Goal: Find specific page/section: Find specific page/section

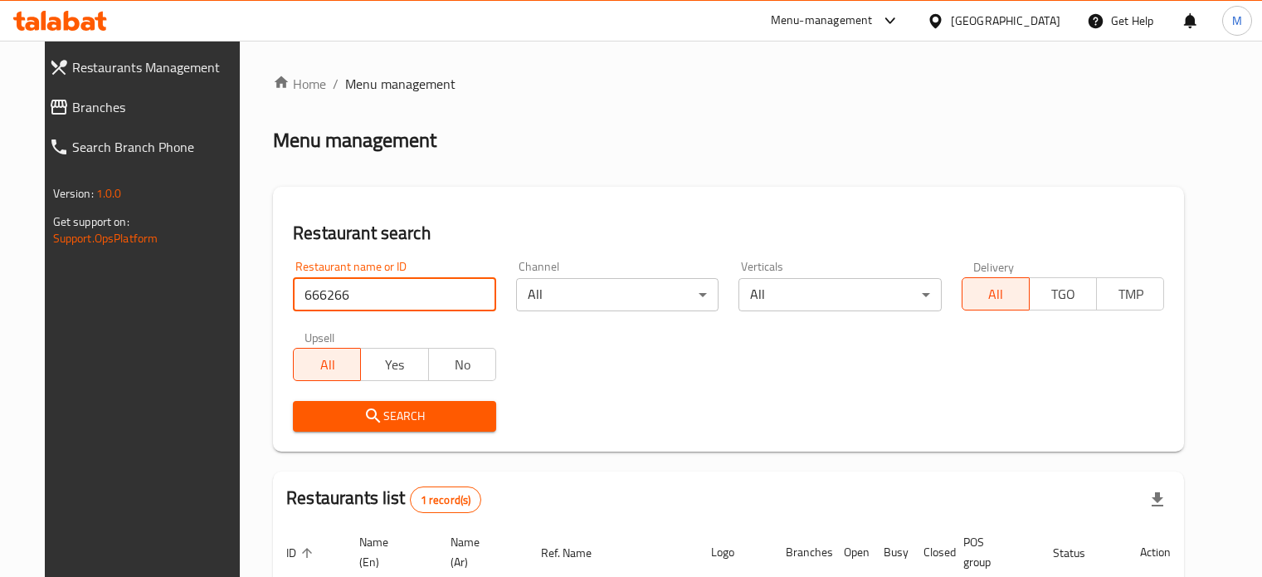
scroll to position [149, 0]
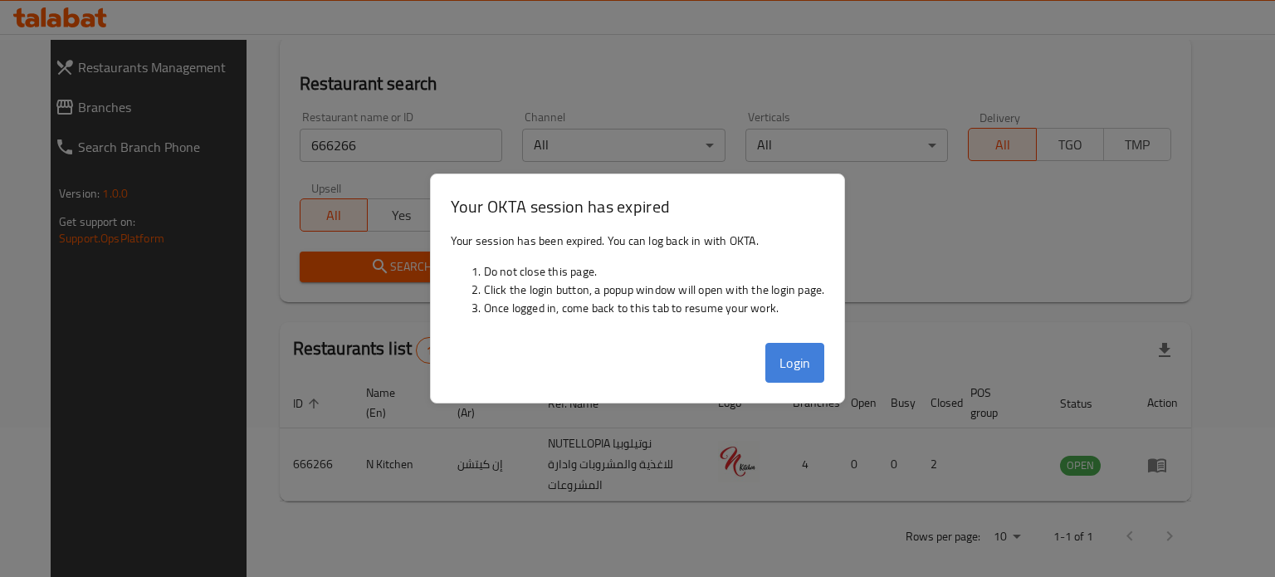
click at [792, 363] on button "Login" at bounding box center [795, 363] width 60 height 40
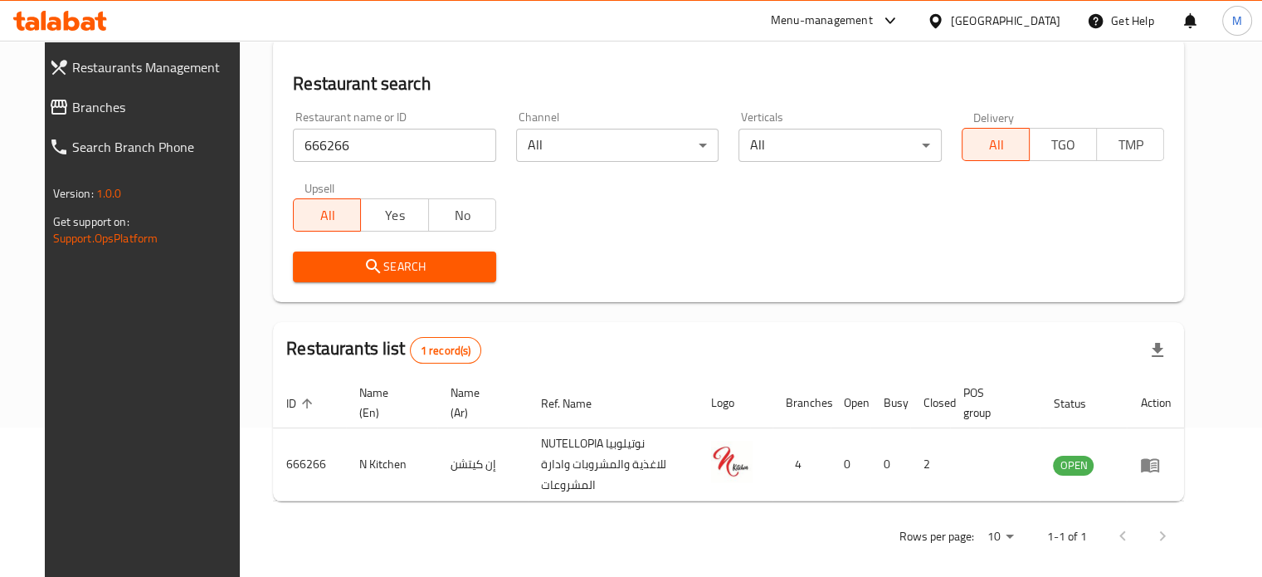
click at [395, 144] on input "666266" at bounding box center [394, 145] width 203 height 33
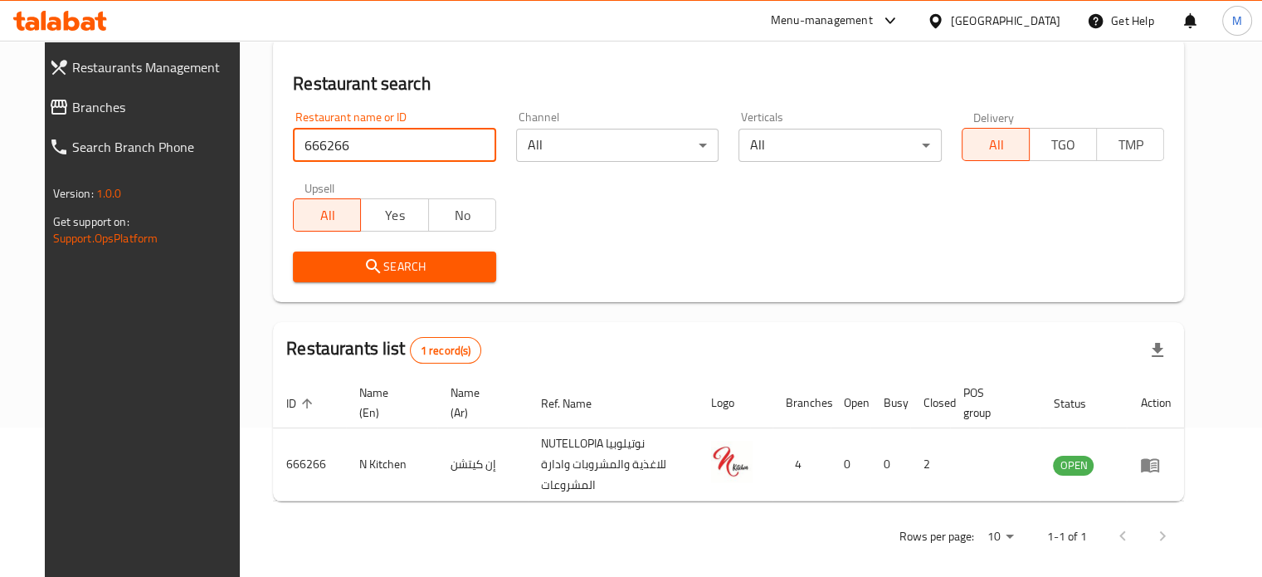
click at [395, 144] on input "666266" at bounding box center [394, 145] width 203 height 33
paste input "80705"
type input "680705"
click button "Search" at bounding box center [394, 266] width 203 height 31
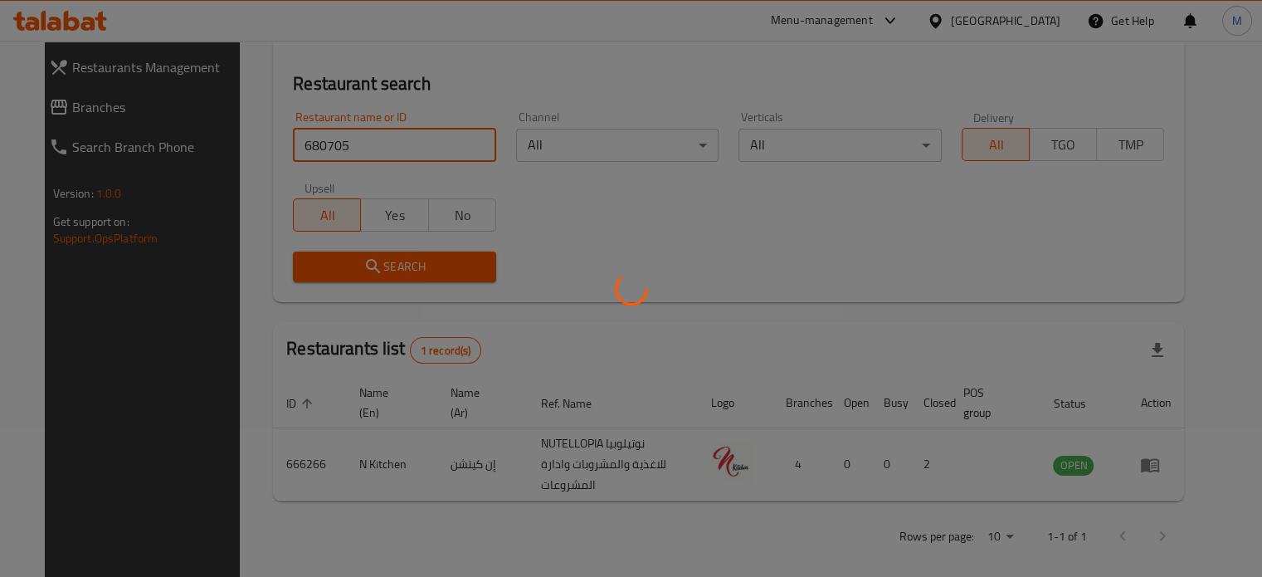
scroll to position [129, 0]
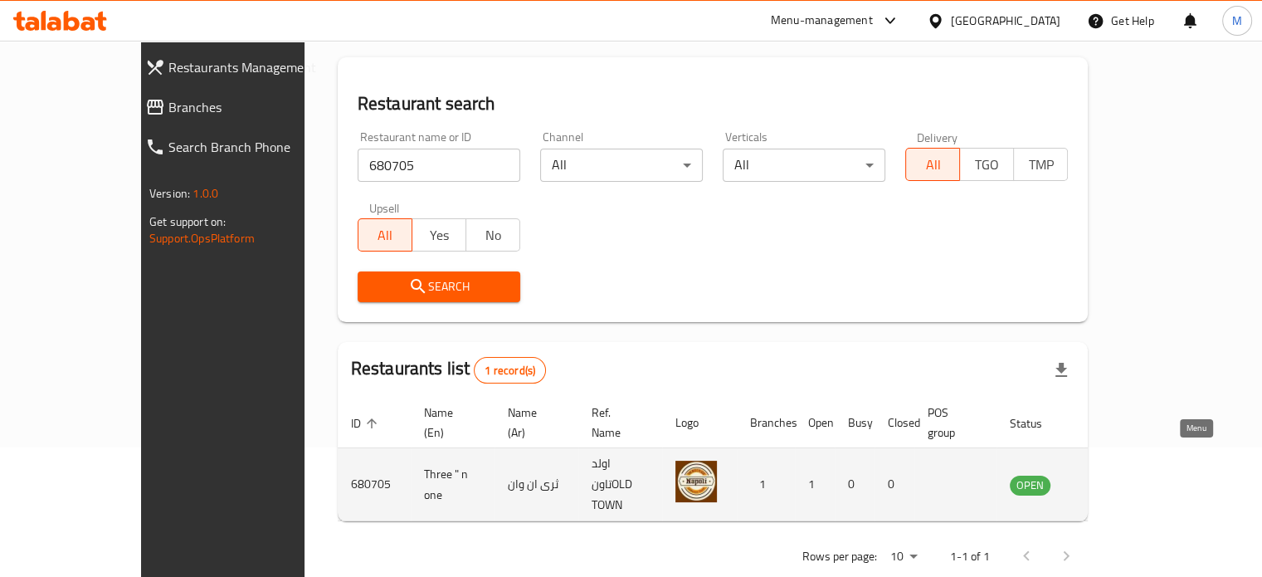
click at [1114, 482] on icon "enhanced table" at bounding box center [1111, 485] width 6 height 7
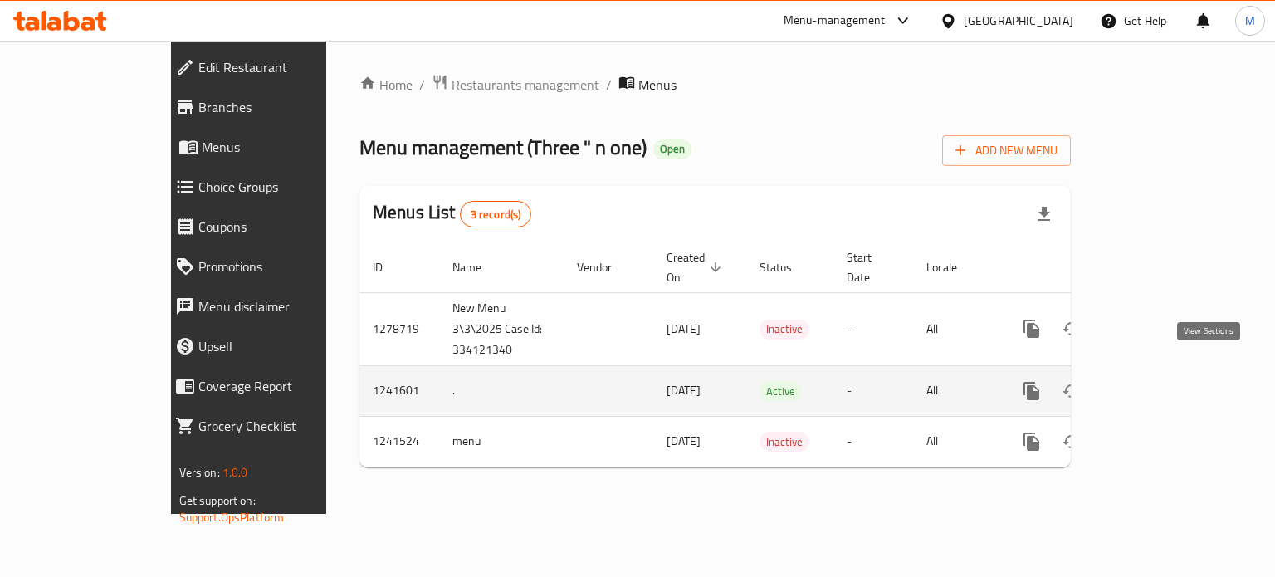
click at [1158, 383] on icon "enhanced table" at bounding box center [1150, 390] width 15 height 15
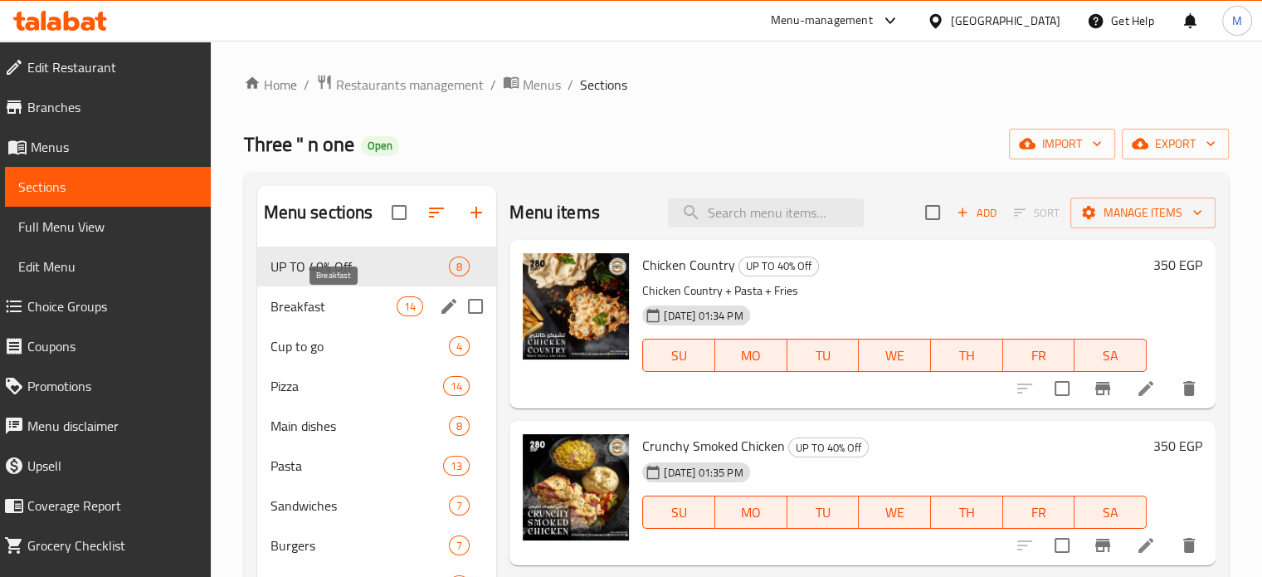
click at [365, 301] on span "Breakfast" at bounding box center [334, 306] width 127 height 20
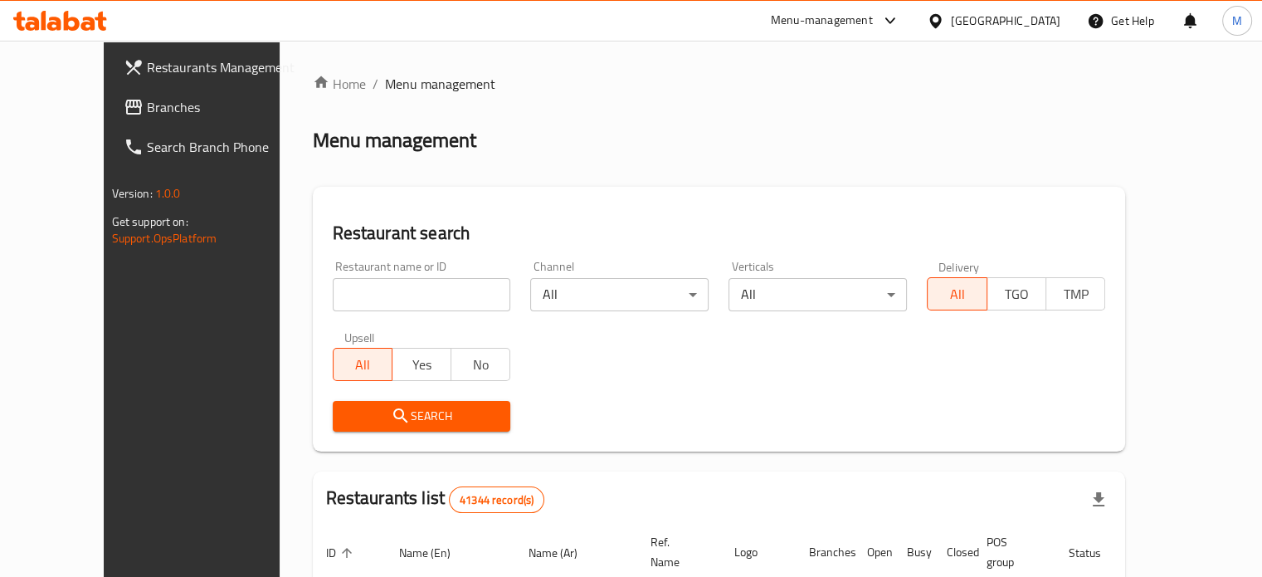
click at [392, 293] on input "search" at bounding box center [422, 294] width 178 height 33
type input "monginis"
click at [378, 421] on span "Search" at bounding box center [422, 416] width 152 height 21
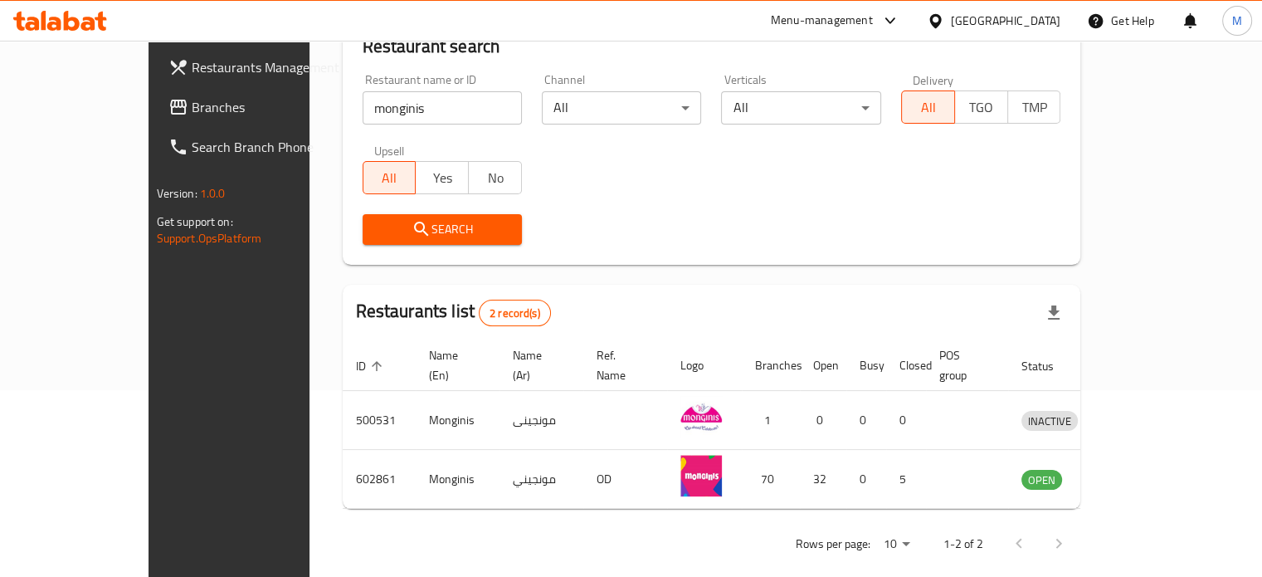
scroll to position [188, 0]
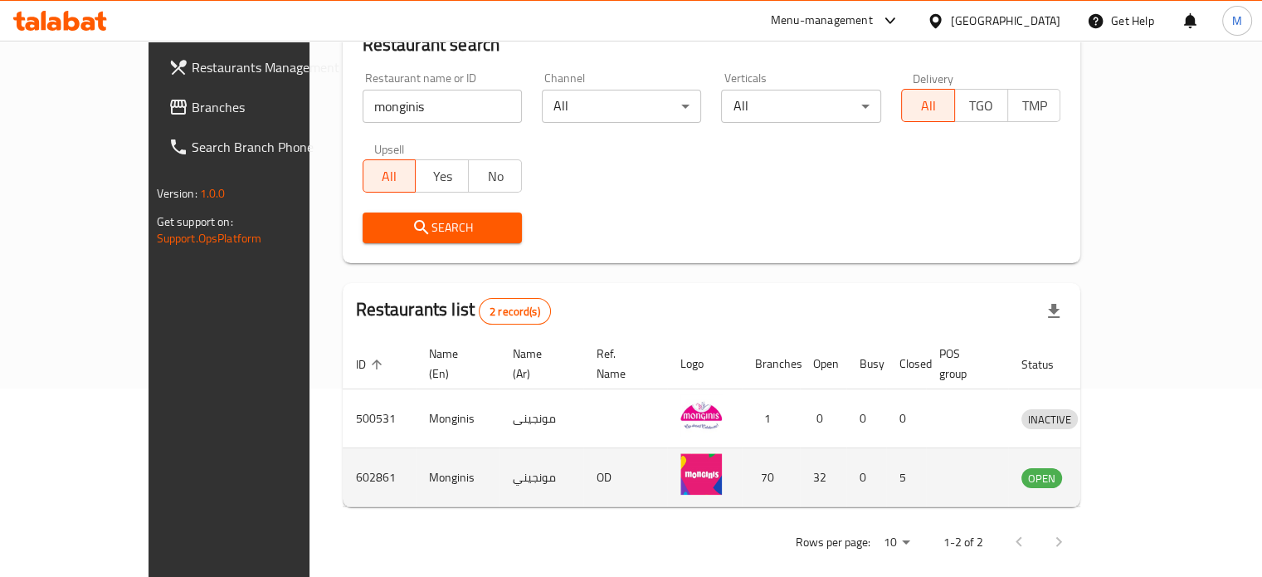
click at [1131, 467] on icon "enhanced table" at bounding box center [1121, 477] width 20 height 20
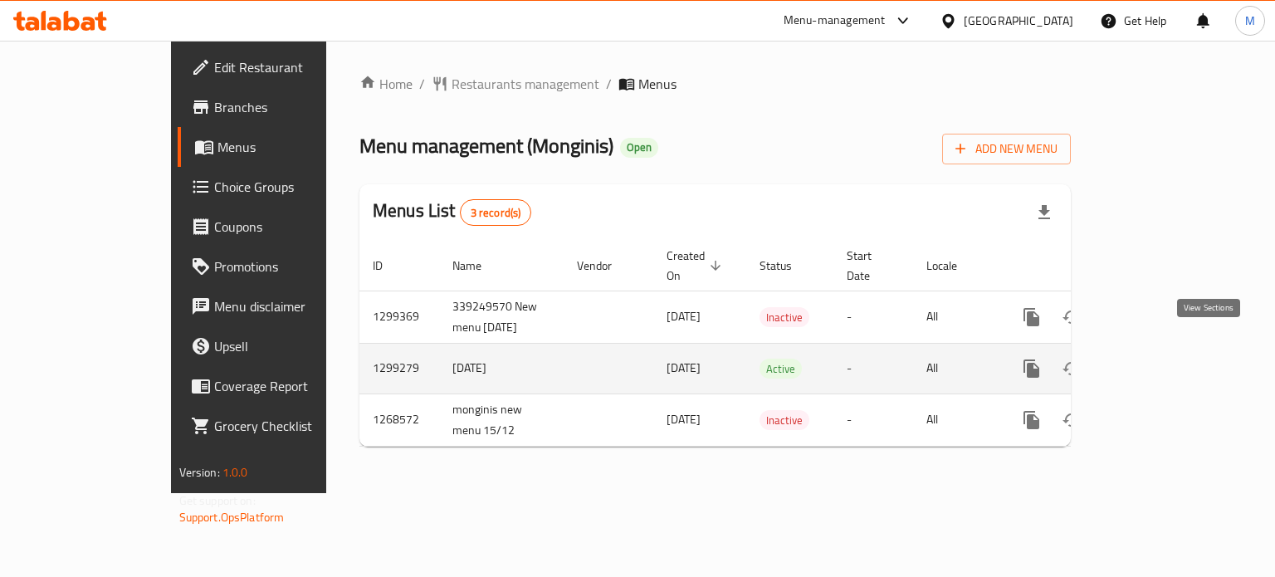
click at [1171, 357] on link "enhanced table" at bounding box center [1151, 369] width 40 height 40
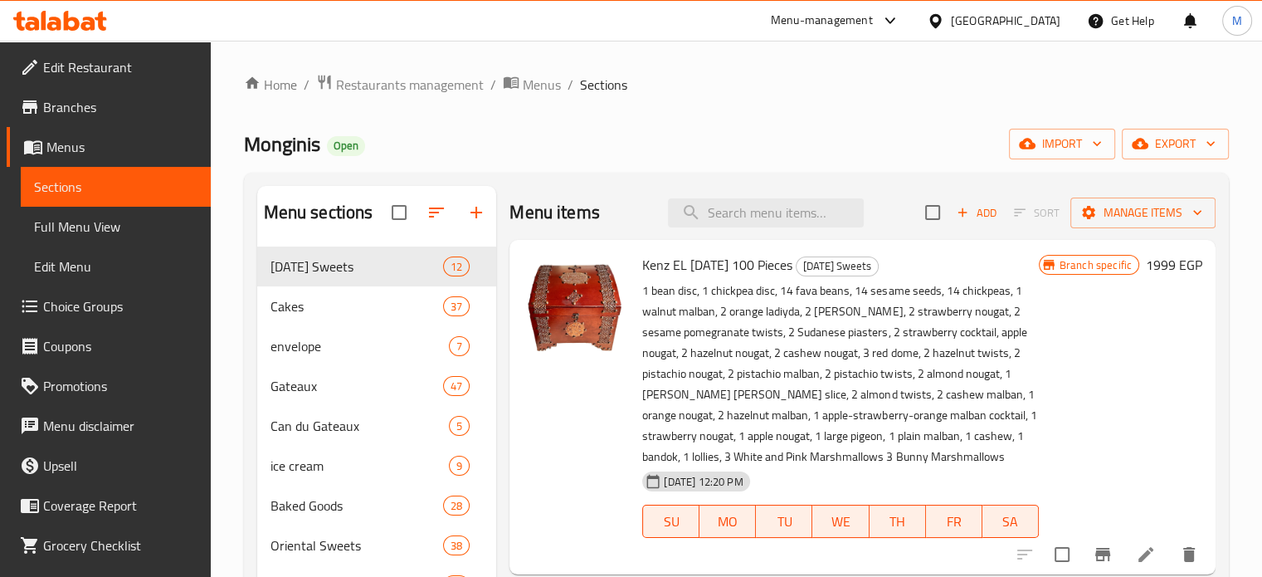
click at [83, 115] on span "Branches" at bounding box center [120, 107] width 154 height 20
